Goal: Download file/media

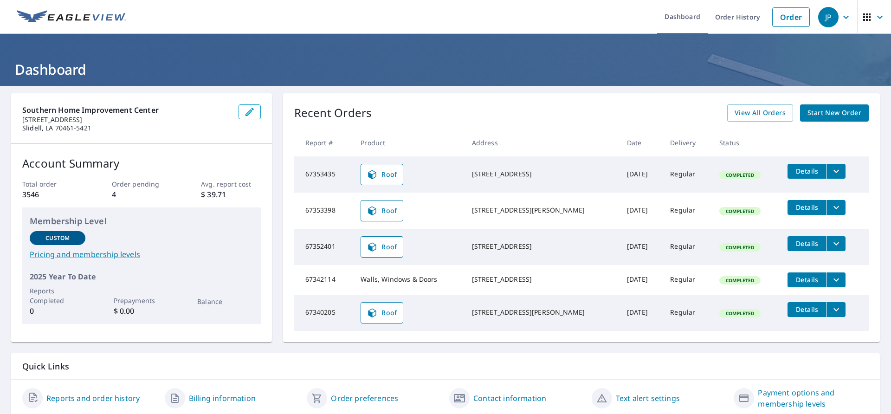
click at [831, 172] on icon "filesDropdownBtn-67353435" at bounding box center [836, 171] width 11 height 11
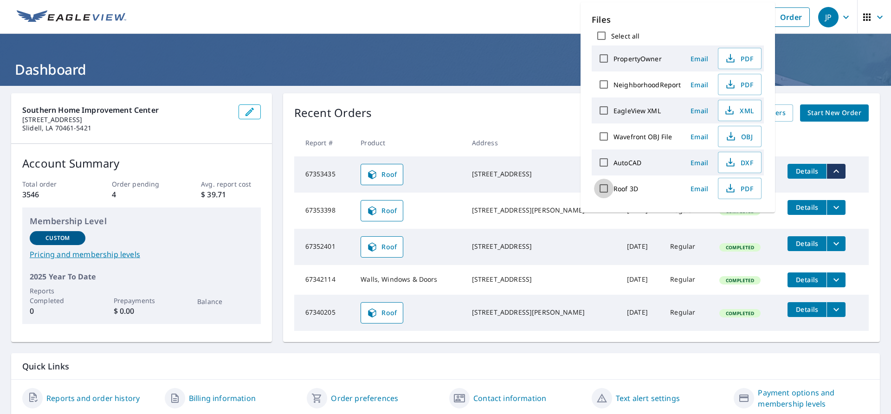
click at [601, 187] on input "Roof 3D" at bounding box center [603, 188] width 19 height 19
checkbox input "true"
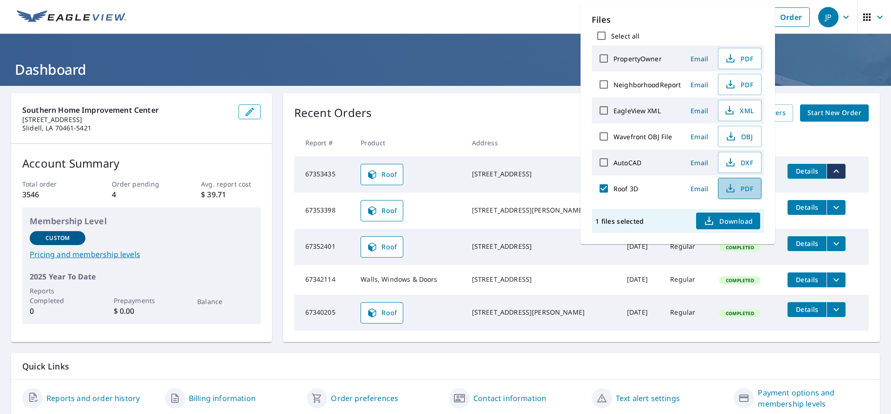
click at [730, 189] on icon "button" at bounding box center [730, 187] width 4 height 6
click at [542, 209] on div "[STREET_ADDRESS][PERSON_NAME]" at bounding box center [542, 210] width 140 height 9
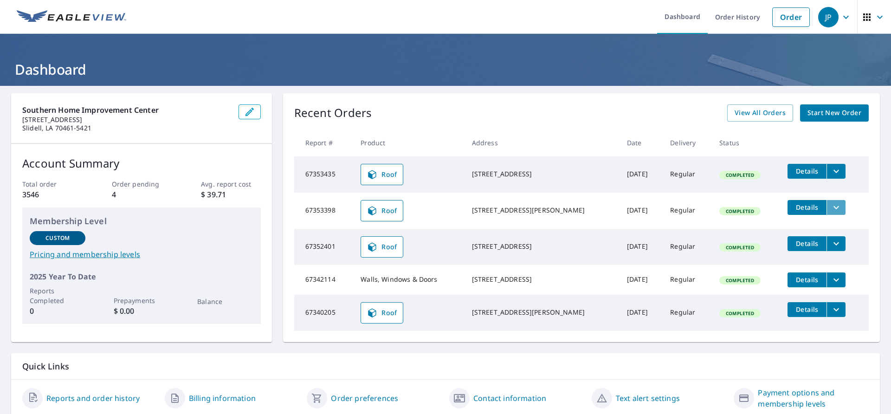
click at [831, 205] on icon "filesDropdownBtn-67353398" at bounding box center [836, 207] width 11 height 11
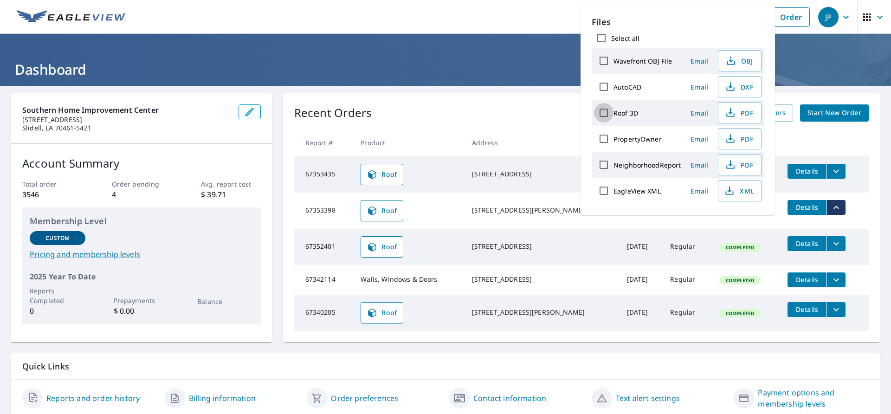
click at [607, 110] on input "Roof 3D" at bounding box center [603, 112] width 19 height 19
checkbox input "true"
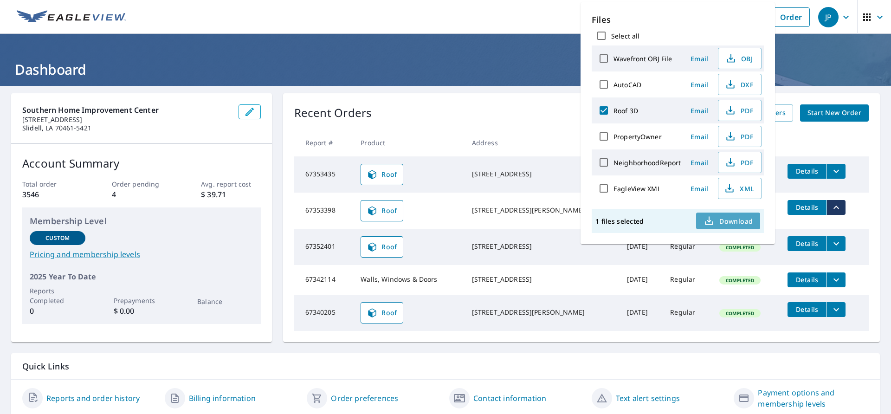
click at [730, 220] on span "Download" at bounding box center [727, 220] width 49 height 11
